Goal: Task Accomplishment & Management: Complete application form

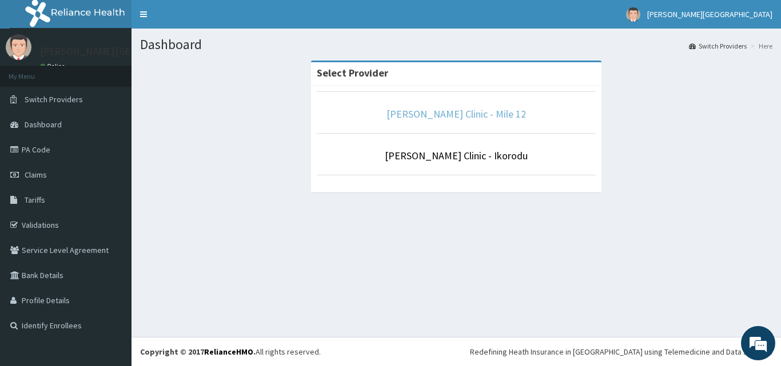
click at [441, 114] on link "Bernice Clinic - Mile 12" at bounding box center [455, 113] width 139 height 13
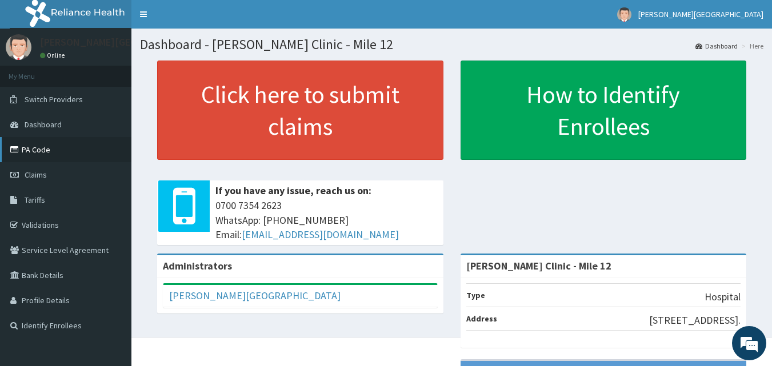
click at [60, 143] on link "PA Code" at bounding box center [65, 149] width 131 height 25
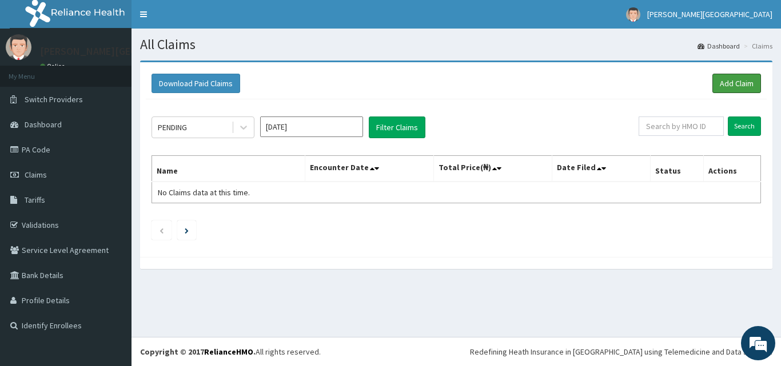
click at [728, 85] on link "Add Claim" at bounding box center [736, 83] width 49 height 19
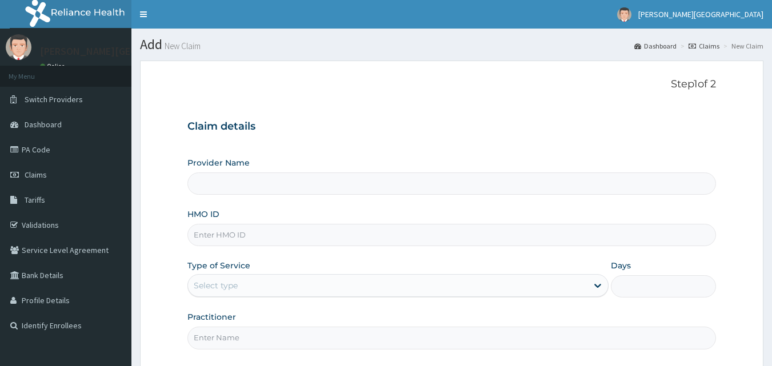
scroll to position [107, 0]
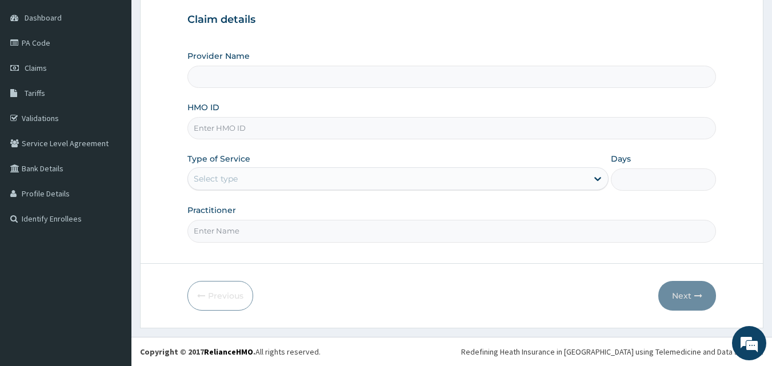
click at [262, 129] on input "HMO ID" at bounding box center [451, 128] width 529 height 22
paste input "cfc/10046/a"
type input "[PERSON_NAME] Clinic - Mile 12"
type input "cfc/10046/a"
click at [289, 181] on div "Select type" at bounding box center [387, 179] width 399 height 18
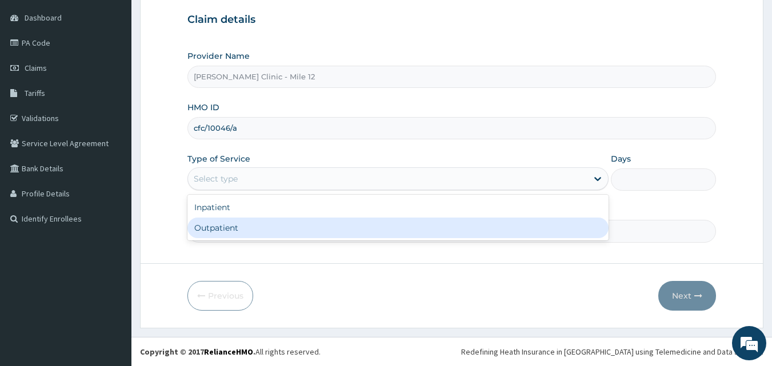
click at [267, 228] on div "Outpatient" at bounding box center [397, 228] width 421 height 21
type input "1"
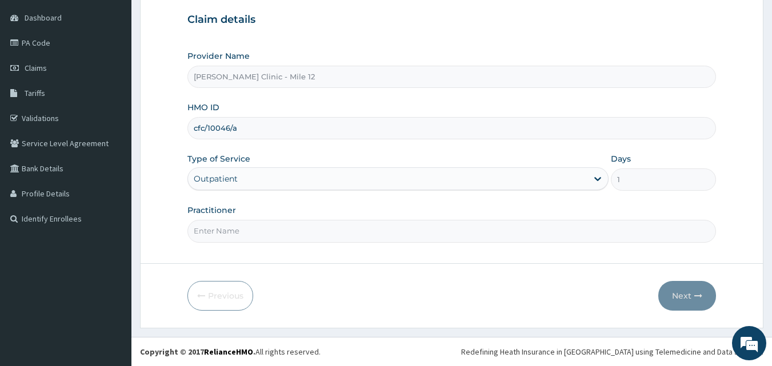
click at [267, 228] on input "Practitioner" at bounding box center [451, 231] width 529 height 22
type input "DR OKESANJO"
click at [677, 302] on button "Next" at bounding box center [687, 296] width 58 height 30
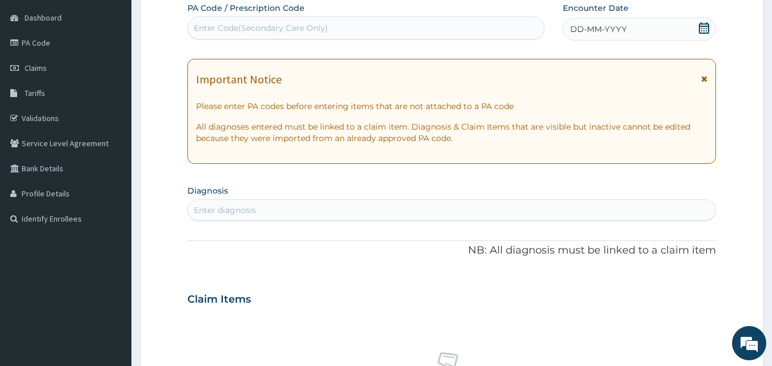
click at [366, 24] on div "Enter Code(Secondary Care Only)" at bounding box center [366, 28] width 357 height 18
paste input "PA/CF7284"
type input "PA/CF7284"
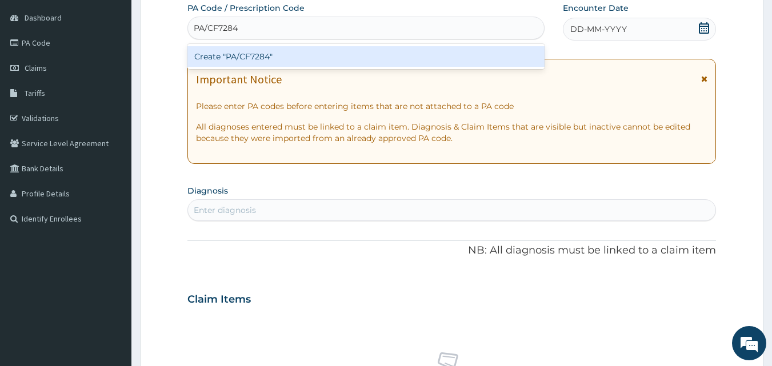
click at [327, 56] on div "Create "PA/CF7284"" at bounding box center [366, 56] width 358 height 21
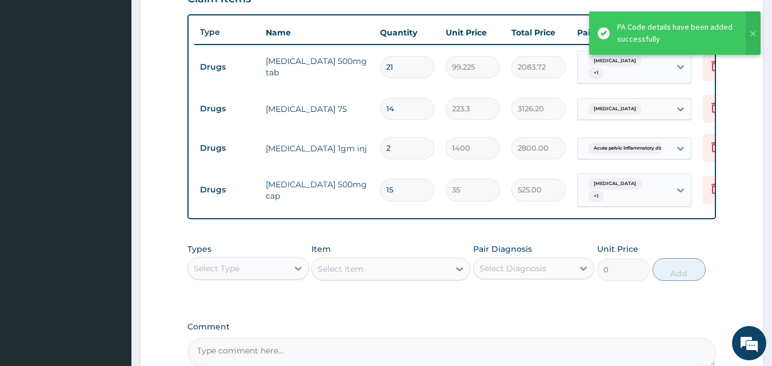
scroll to position [530, 0]
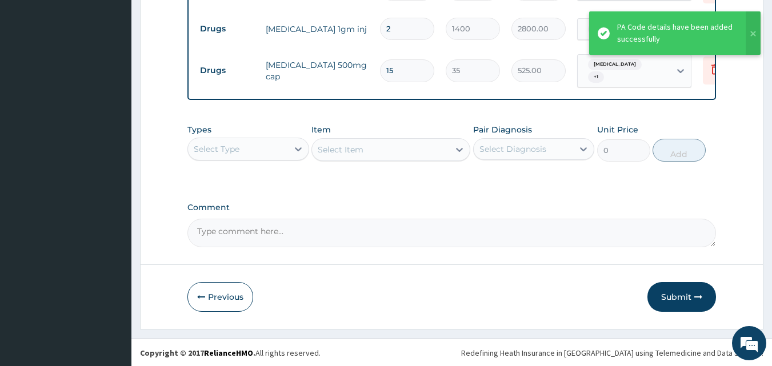
click at [237, 150] on div "Select Type" at bounding box center [217, 148] width 46 height 11
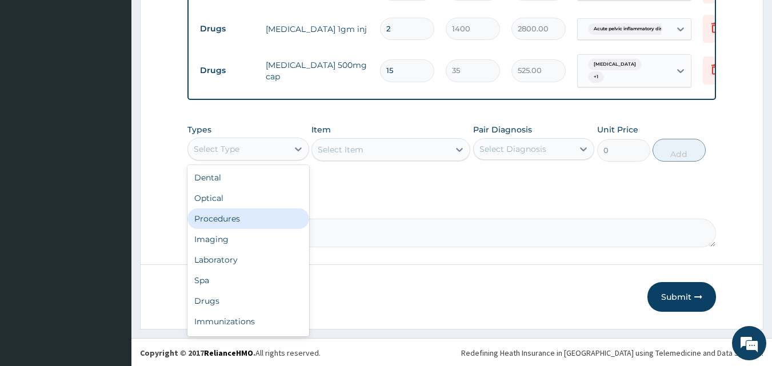
click at [240, 221] on div "Procedures" at bounding box center [248, 219] width 122 height 21
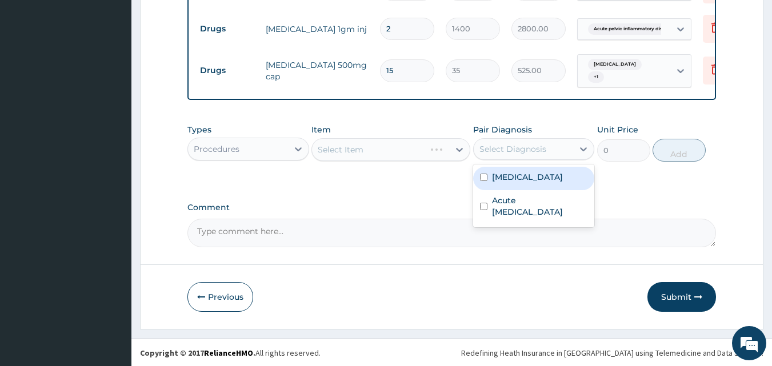
click at [502, 155] on div "Select Diagnosis" at bounding box center [524, 149] width 100 height 18
click at [526, 178] on div "Arthritis" at bounding box center [534, 178] width 122 height 23
checkbox input "true"
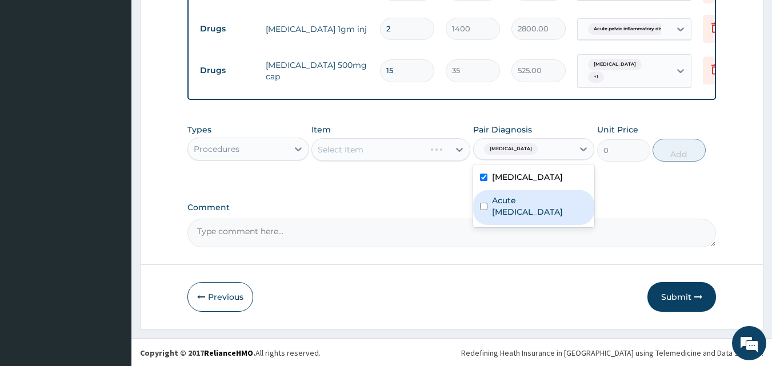
click at [540, 198] on label "Acute pelvic inflammatory disease" at bounding box center [540, 206] width 96 height 23
checkbox input "true"
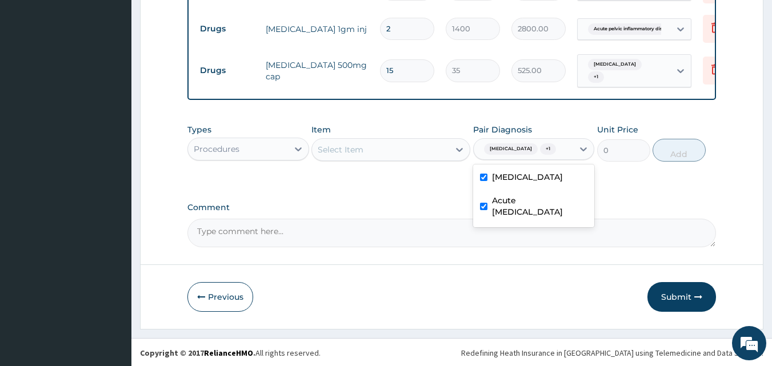
click at [420, 151] on div "Select Item" at bounding box center [380, 150] width 137 height 18
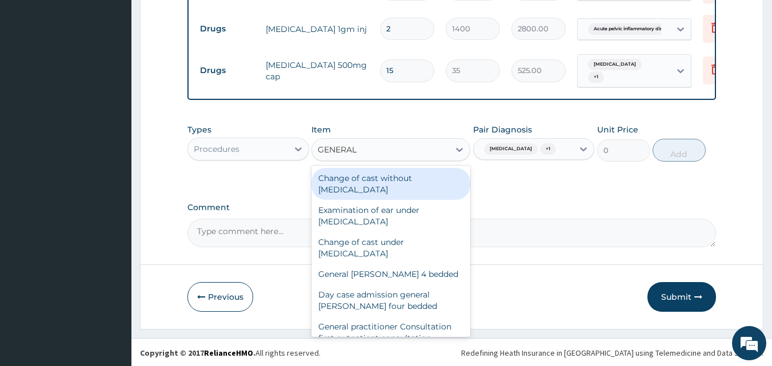
type input "GENERAL P"
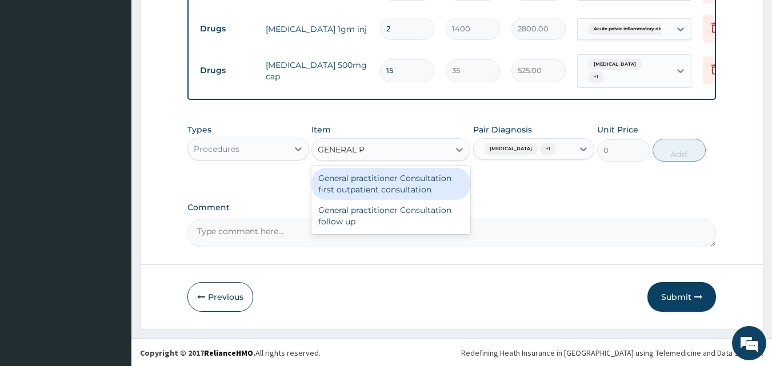
click at [415, 186] on div "General practitioner Consultation first outpatient consultation" at bounding box center [390, 184] width 159 height 32
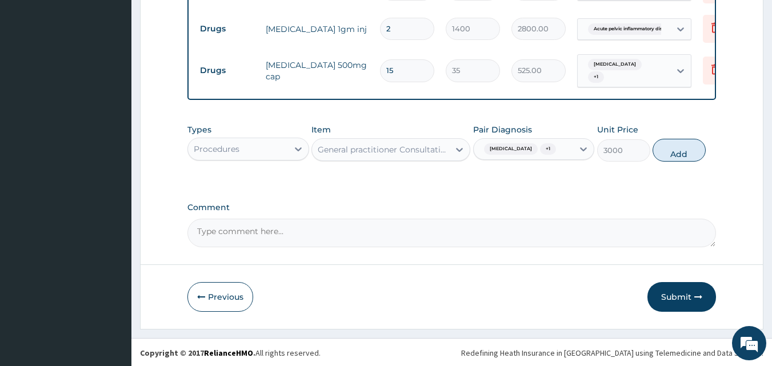
click at [424, 150] on div "General practitioner Consultation first outpatient consultation" at bounding box center [384, 149] width 133 height 11
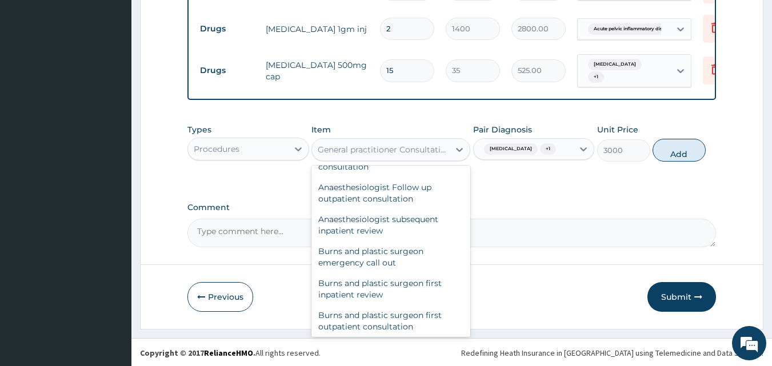
scroll to position [49962, 0]
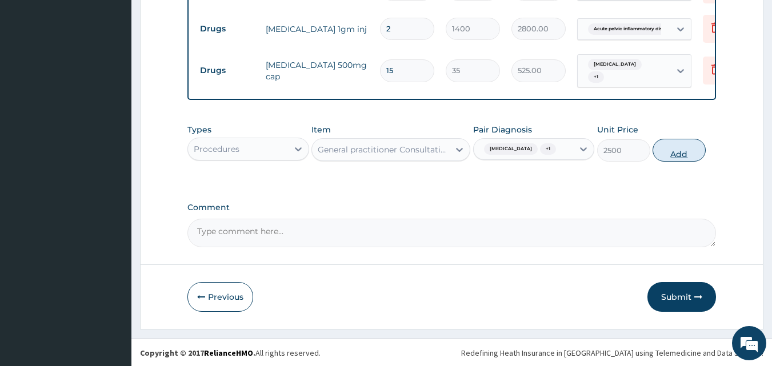
click at [686, 149] on button "Add" at bounding box center [679, 150] width 53 height 23
type input "0"
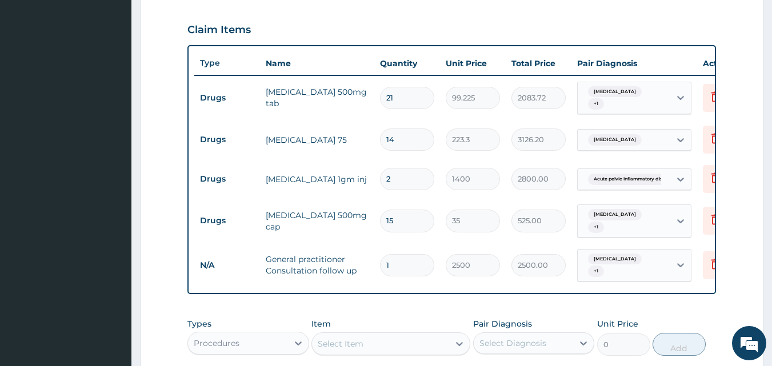
scroll to position [570, 0]
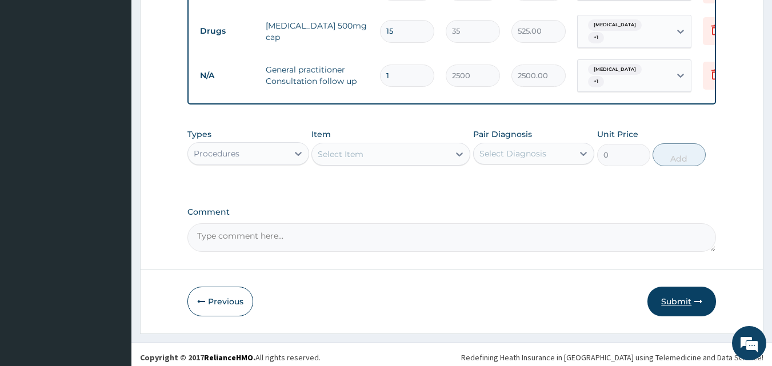
click at [677, 289] on button "Submit" at bounding box center [682, 302] width 69 height 30
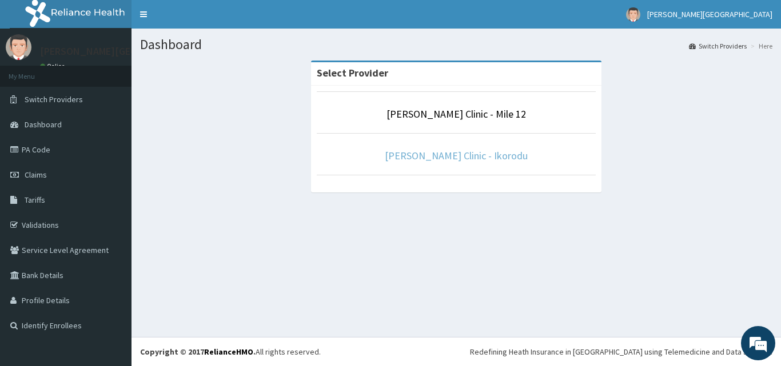
click at [481, 156] on link "[PERSON_NAME] Clinic - Ikorodu" at bounding box center [456, 155] width 143 height 13
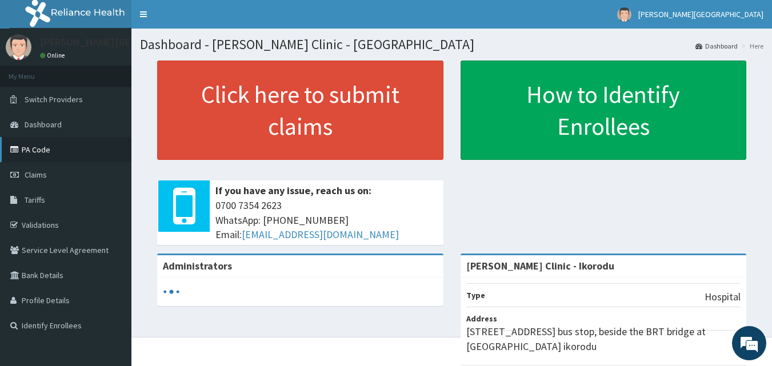
click at [41, 142] on link "PA Code" at bounding box center [65, 149] width 131 height 25
